Goal: Task Accomplishment & Management: Use online tool/utility

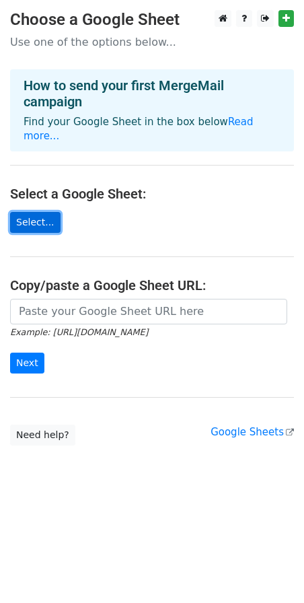
click at [42, 212] on link "Select..." at bounding box center [35, 222] width 51 height 21
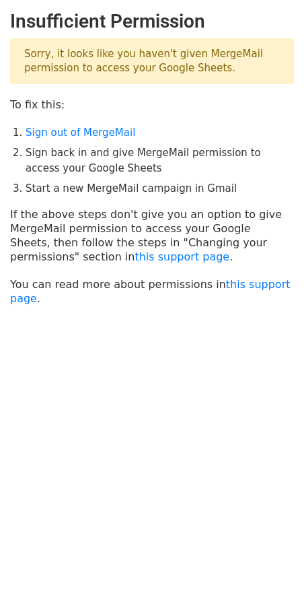
click at [88, 66] on p "Sorry, it looks like you haven't given MergeMail permission to access your Goog…" at bounding box center [152, 61] width 284 height 46
click at [79, 129] on link "Sign out of MergeMail" at bounding box center [81, 133] width 110 height 12
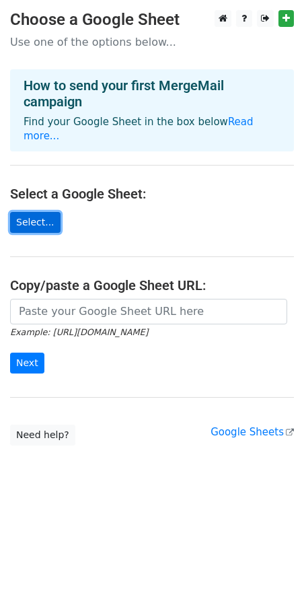
click at [26, 212] on link "Select..." at bounding box center [35, 222] width 51 height 21
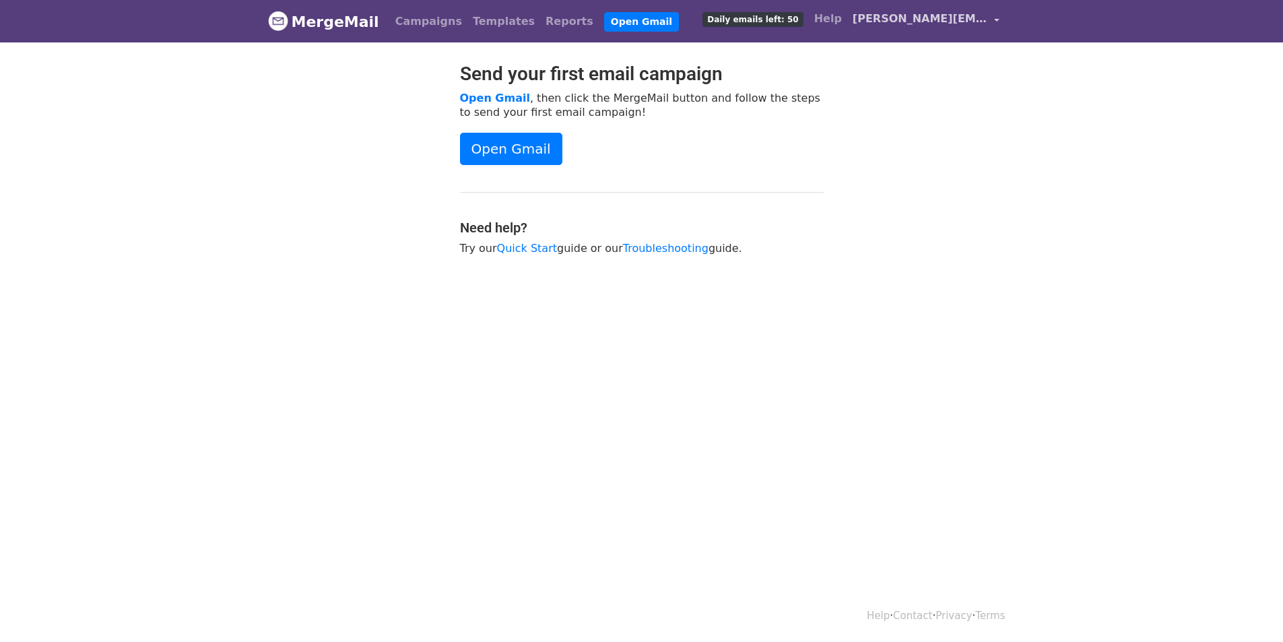
click at [921, 15] on span "[PERSON_NAME][EMAIL_ADDRESS][DOMAIN_NAME]" at bounding box center [920, 19] width 135 height 16
click at [916, 20] on span "[PERSON_NAME][EMAIL_ADDRESS][DOMAIN_NAME]" at bounding box center [920, 19] width 135 height 16
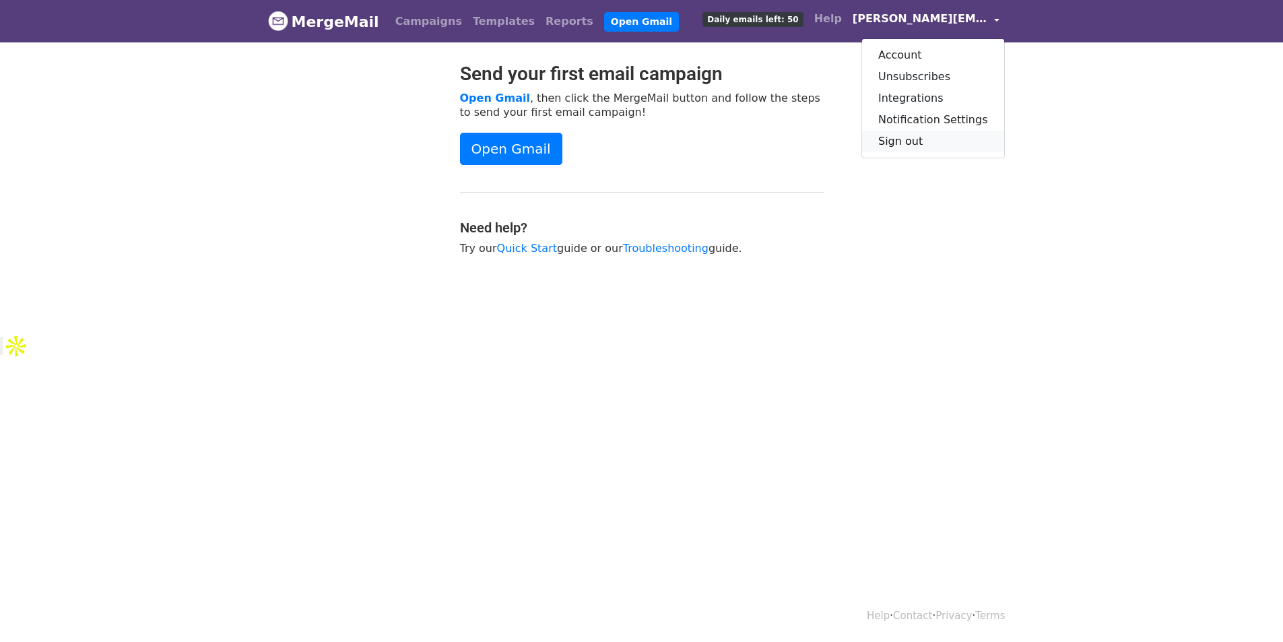
click at [929, 139] on link "Sign out" at bounding box center [933, 142] width 142 height 22
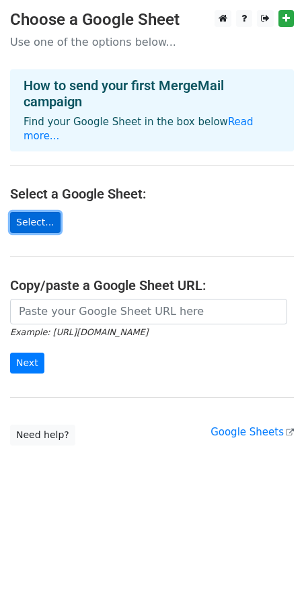
click at [40, 212] on link "Select..." at bounding box center [35, 222] width 51 height 21
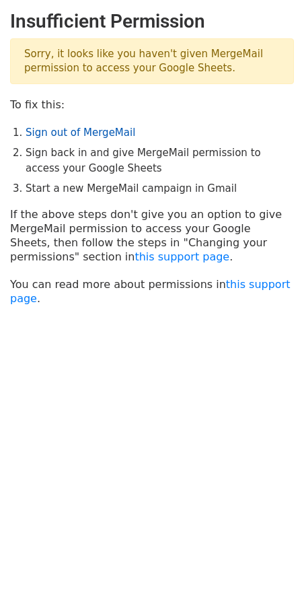
click at [86, 133] on link "Sign out of MergeMail" at bounding box center [81, 133] width 110 height 12
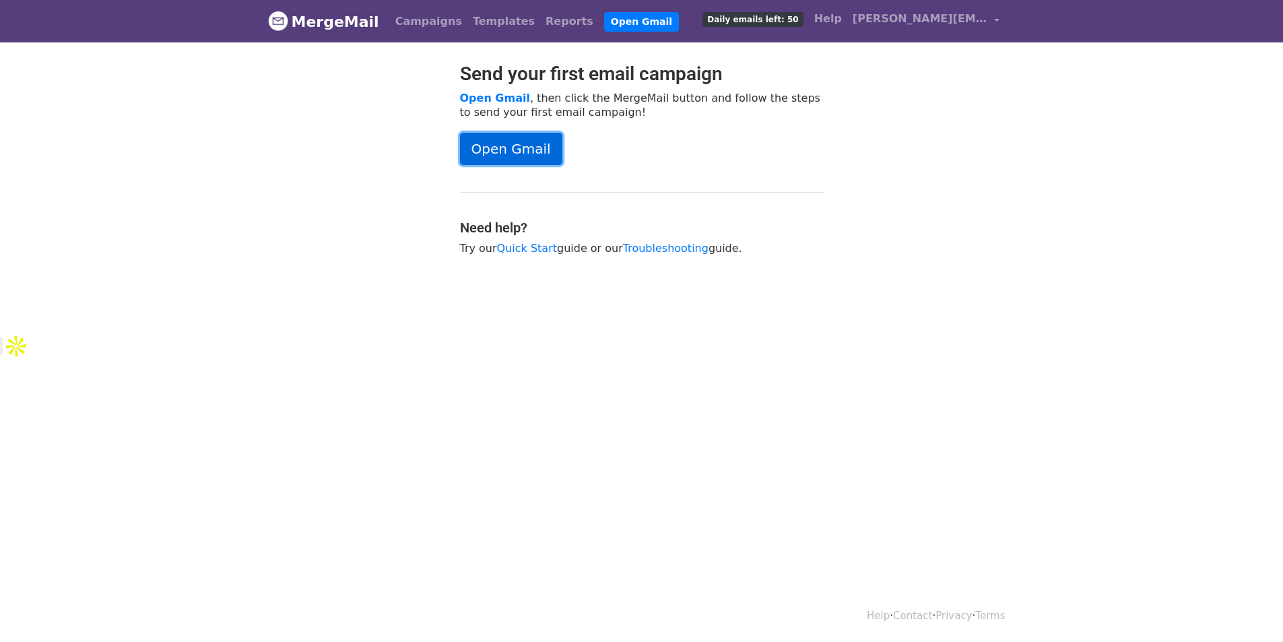
click at [507, 144] on link "Open Gmail" at bounding box center [511, 149] width 102 height 32
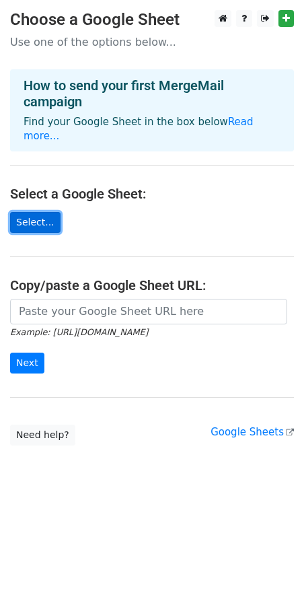
click at [42, 212] on link "Select..." at bounding box center [35, 222] width 51 height 21
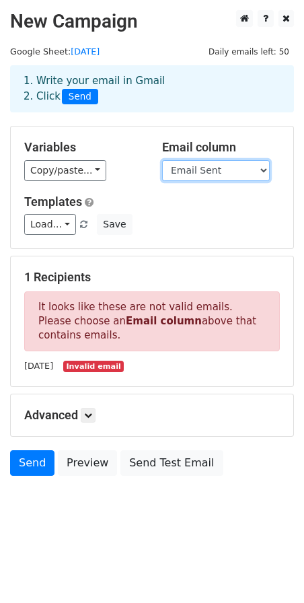
click at [207, 168] on select "Company name Last name Recipient Email Sent" at bounding box center [216, 170] width 108 height 21
select select "Recipient"
click at [162, 160] on select "Company name Last name Recipient Email Sent" at bounding box center [216, 170] width 108 height 21
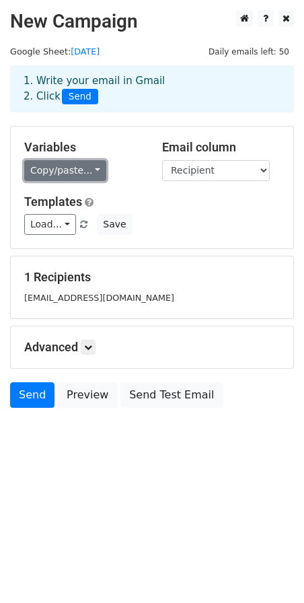
click at [63, 174] on link "Copy/paste..." at bounding box center [65, 170] width 82 height 21
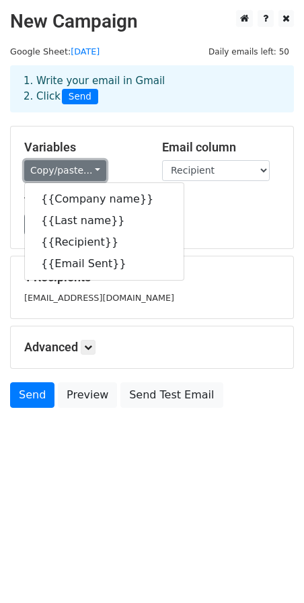
click at [66, 170] on link "Copy/paste..." at bounding box center [65, 170] width 82 height 21
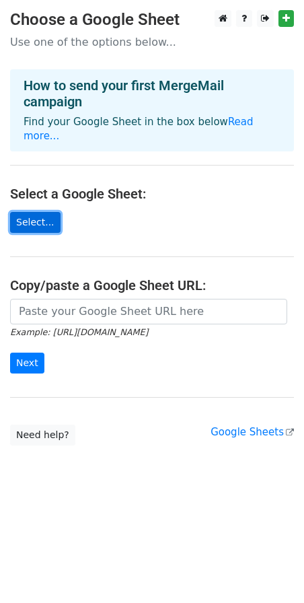
click at [41, 212] on link "Select..." at bounding box center [35, 222] width 51 height 21
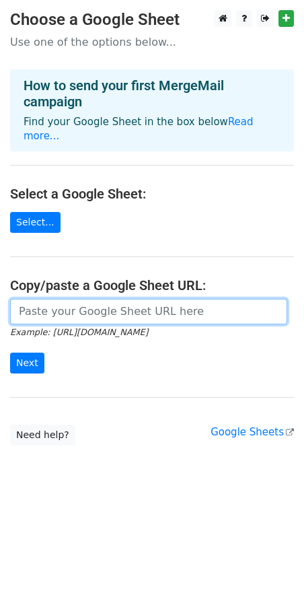
click at [63, 302] on input "url" at bounding box center [148, 312] width 277 height 26
click at [105, 300] on input "url" at bounding box center [148, 312] width 277 height 26
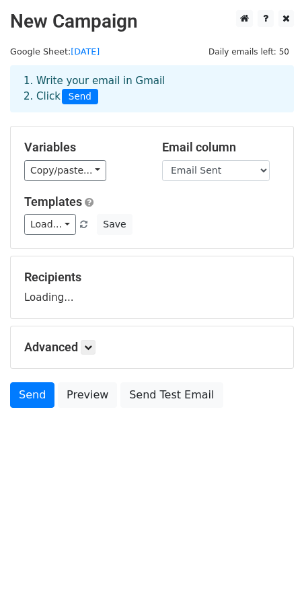
click at [215, 172] on select "Company name Last name Recipient Email Sent" at bounding box center [216, 170] width 108 height 21
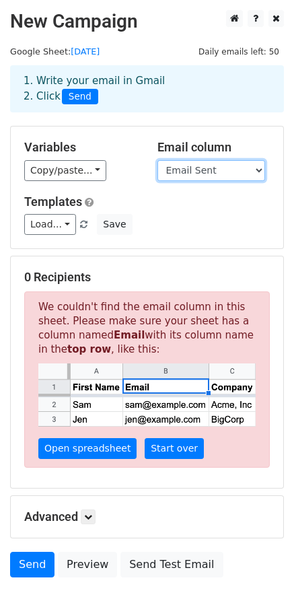
click at [200, 170] on select "Company name Last name Recipient Email Sent" at bounding box center [212, 170] width 108 height 21
select select "Recipient"
click at [158, 160] on select "Company name Last name Recipient Email Sent" at bounding box center [212, 170] width 108 height 21
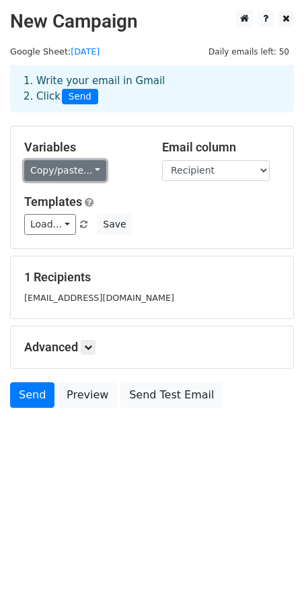
click at [76, 171] on link "Copy/paste..." at bounding box center [65, 170] width 82 height 21
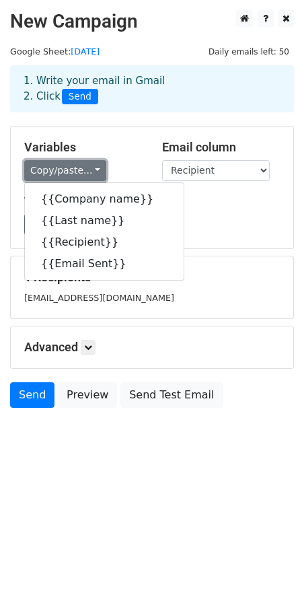
click at [76, 171] on link "Copy/paste..." at bounding box center [65, 170] width 82 height 21
